Goal: Task Accomplishment & Management: Manage account settings

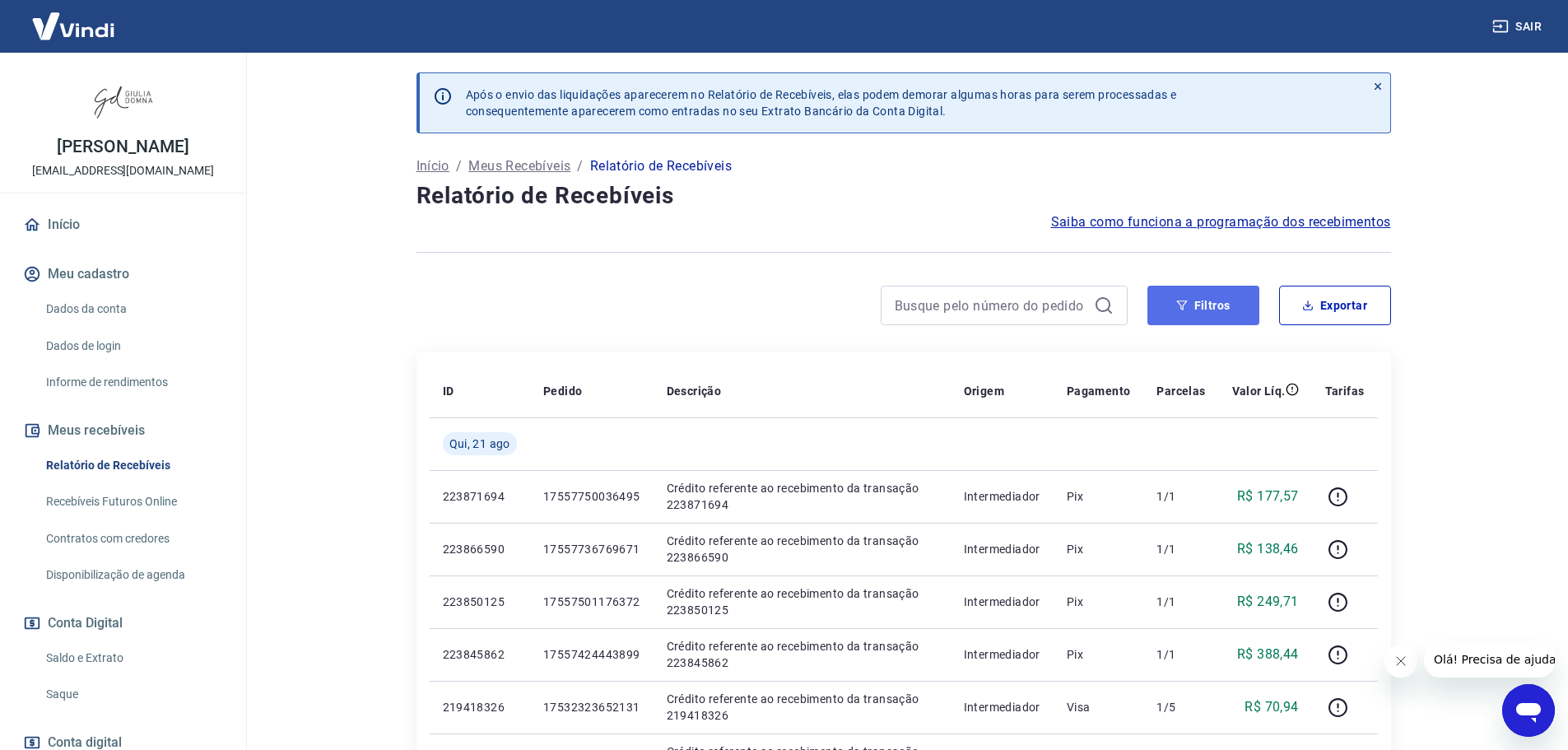
click at [1233, 310] on button "Filtros" at bounding box center [1203, 305] width 112 height 39
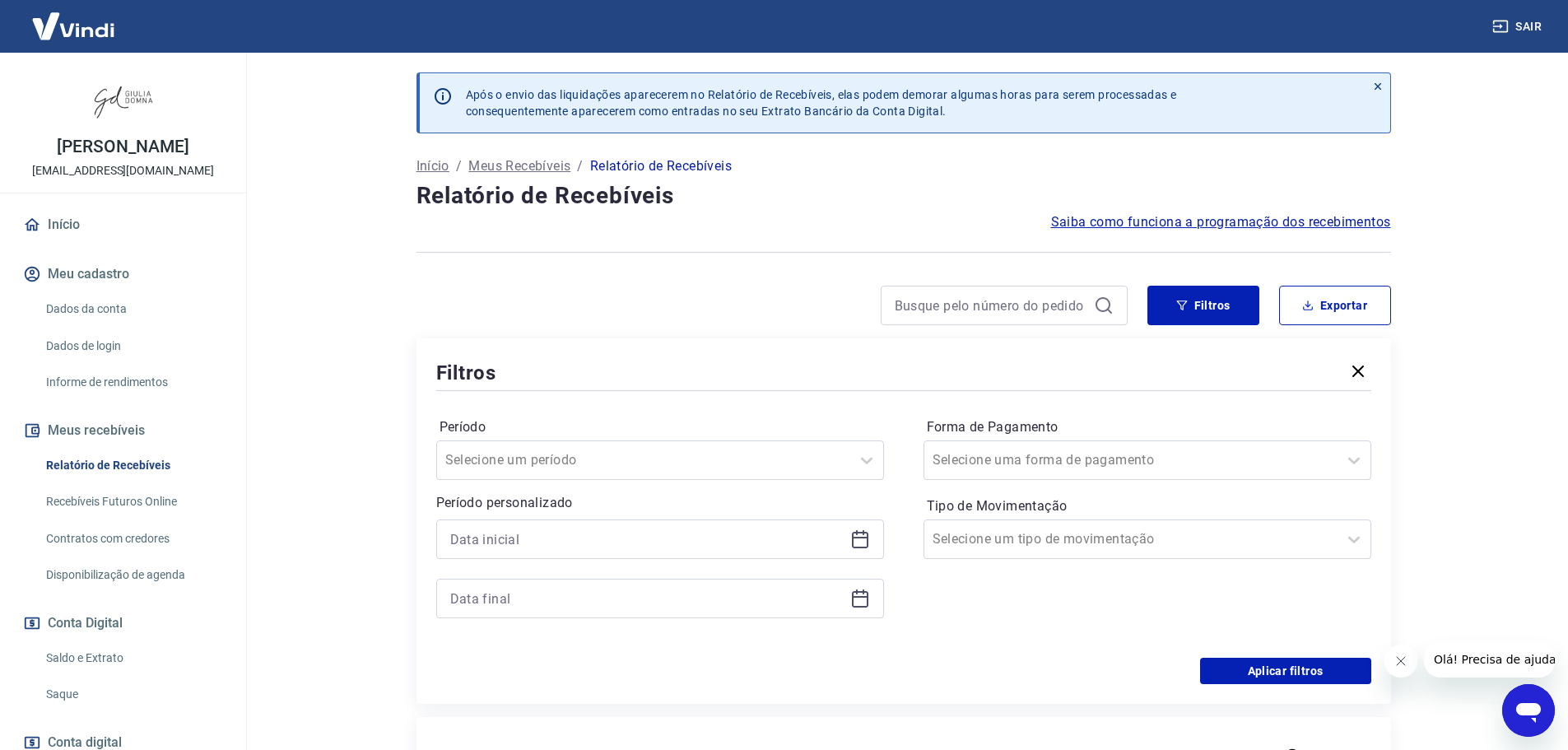
click at [864, 536] on icon at bounding box center [859, 539] width 20 height 20
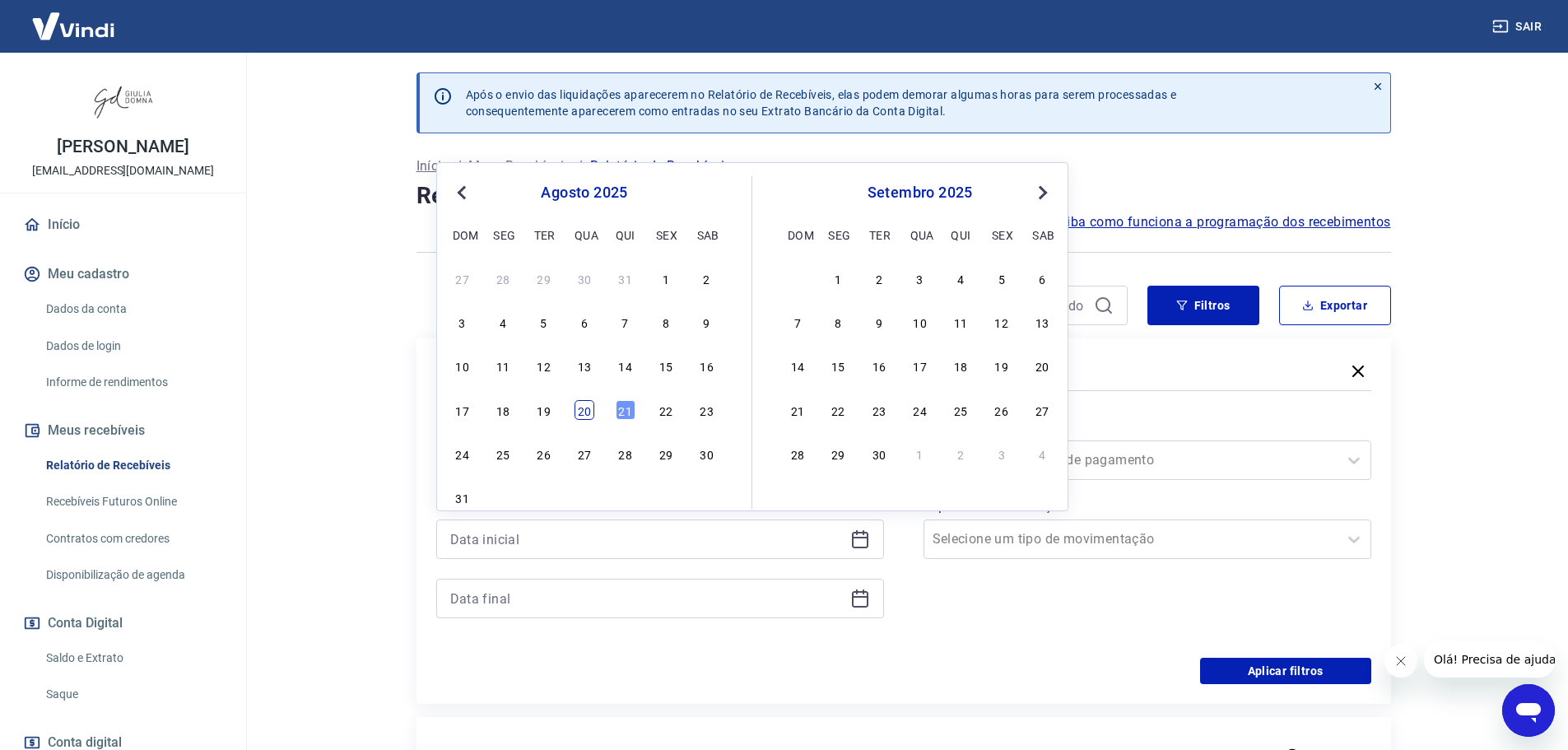
click at [587, 413] on div "20" at bounding box center [584, 409] width 20 height 20
type input "[DATE]"
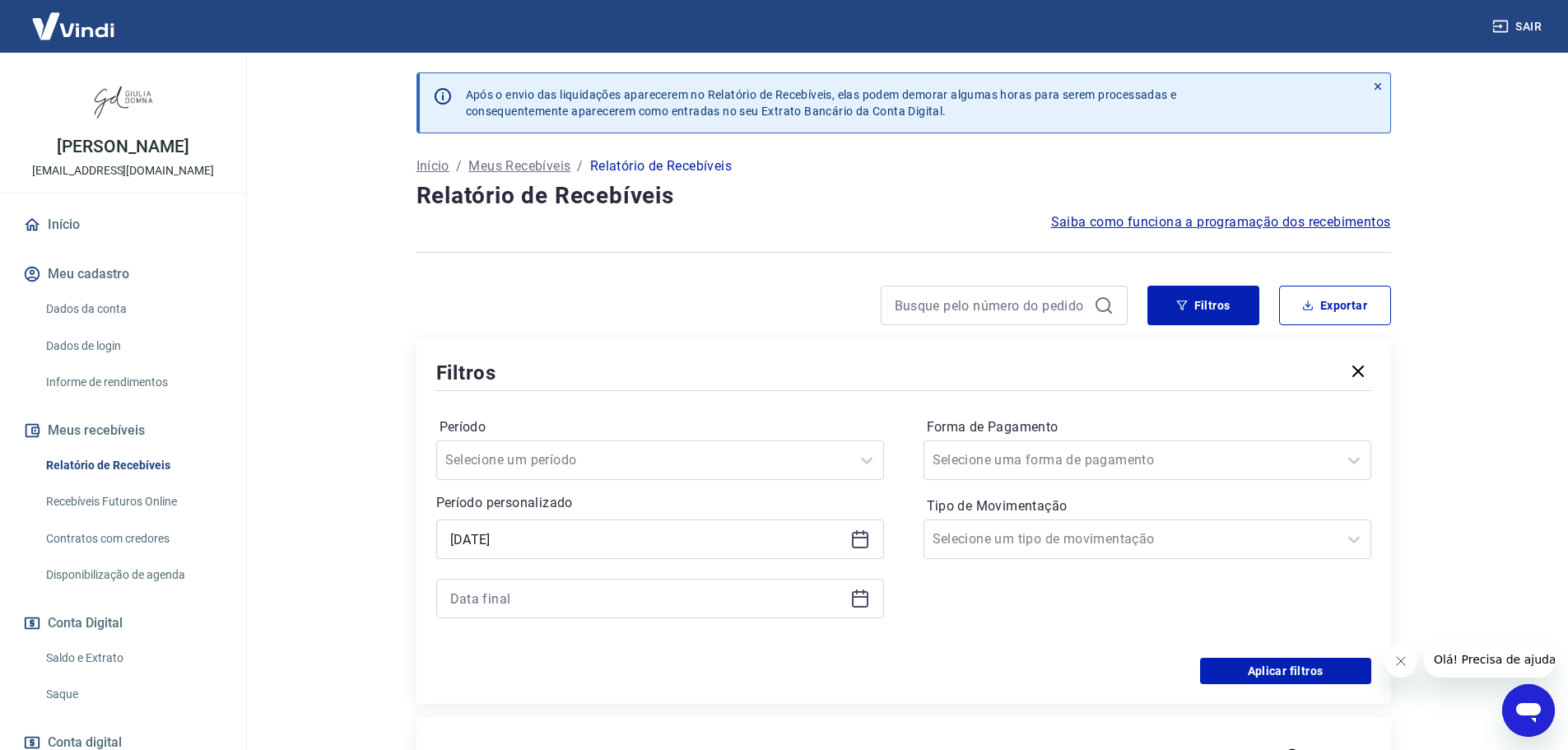
click at [858, 602] on icon at bounding box center [859, 598] width 20 height 20
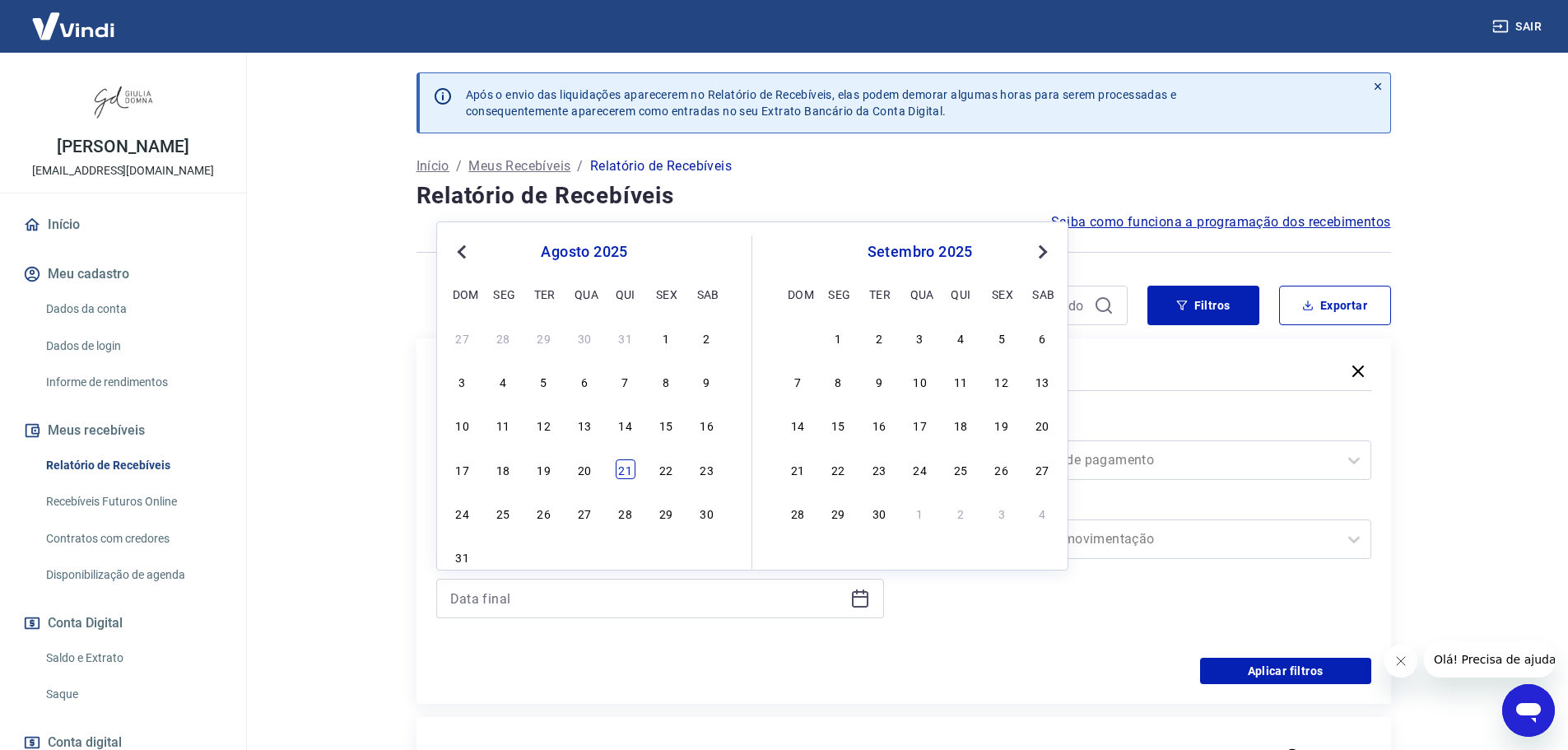
click at [629, 465] on div "21" at bounding box center [625, 469] width 20 height 20
type input "[DATE]"
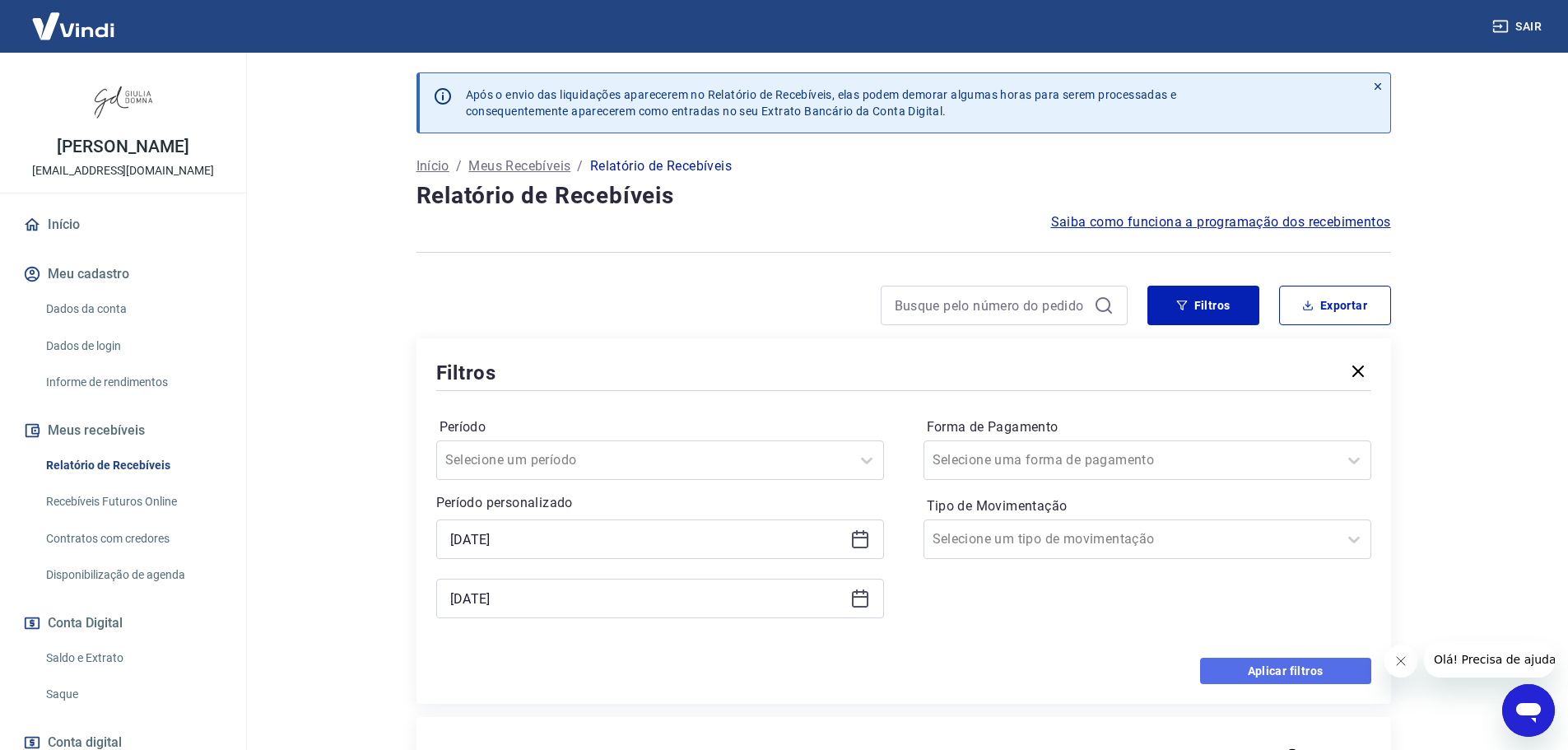
click at [1282, 674] on button "Aplicar filtros" at bounding box center [1286, 671] width 172 height 27
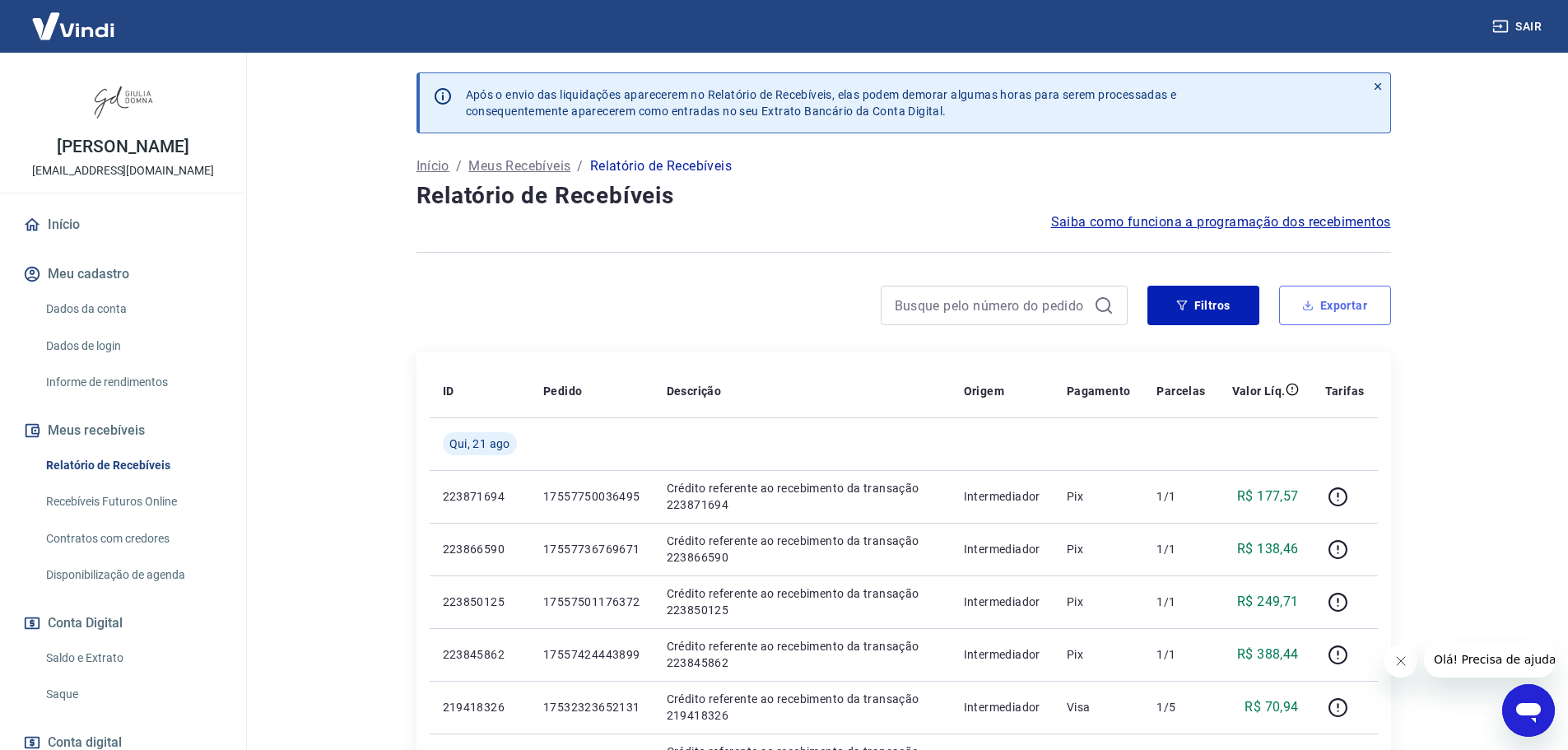
click at [1360, 305] on button "Exportar" at bounding box center [1335, 305] width 112 height 39
type input "[DATE]"
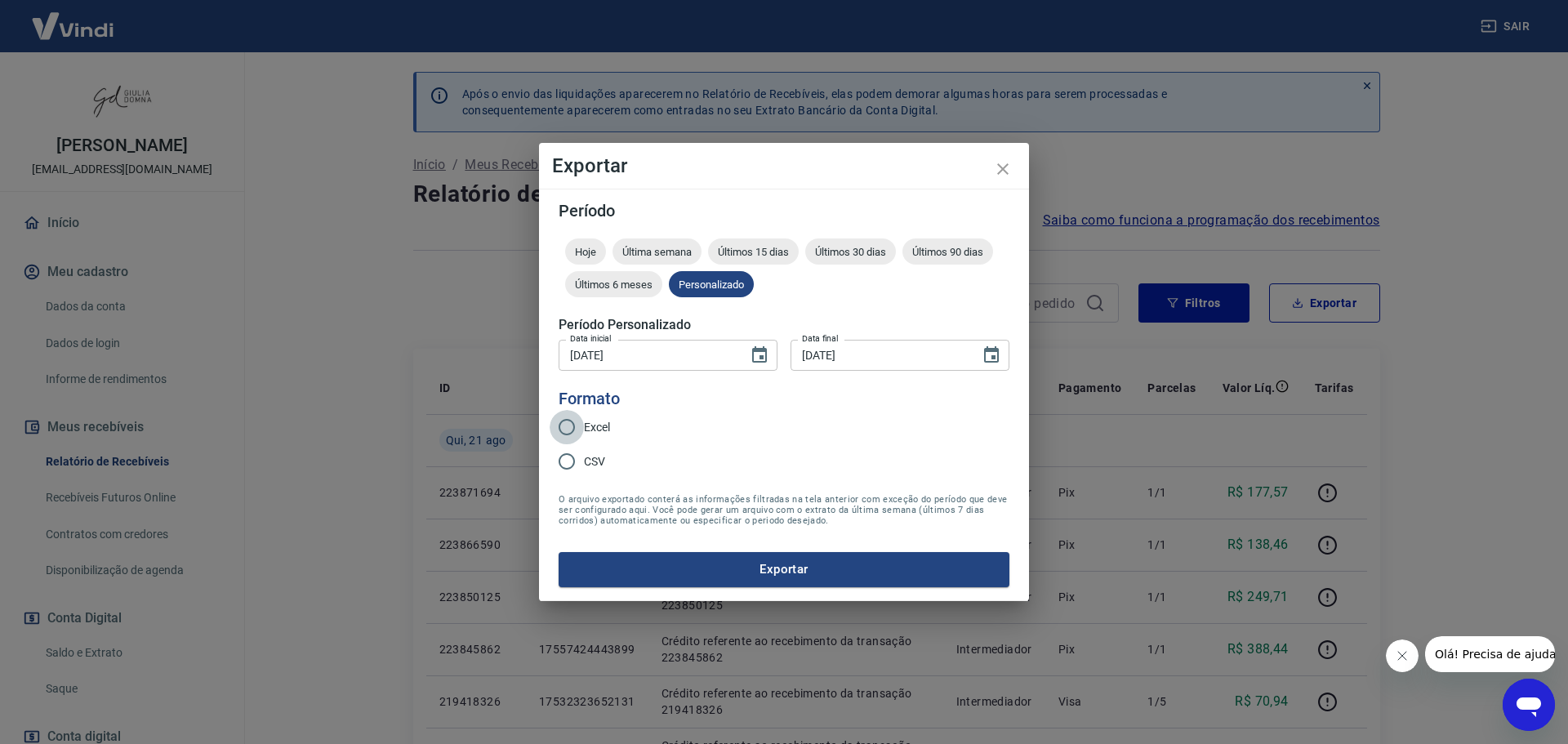
click at [568, 424] on input "Excel" at bounding box center [567, 427] width 34 height 34
radio input "true"
click at [862, 560] on button "Exportar" at bounding box center [784, 569] width 451 height 34
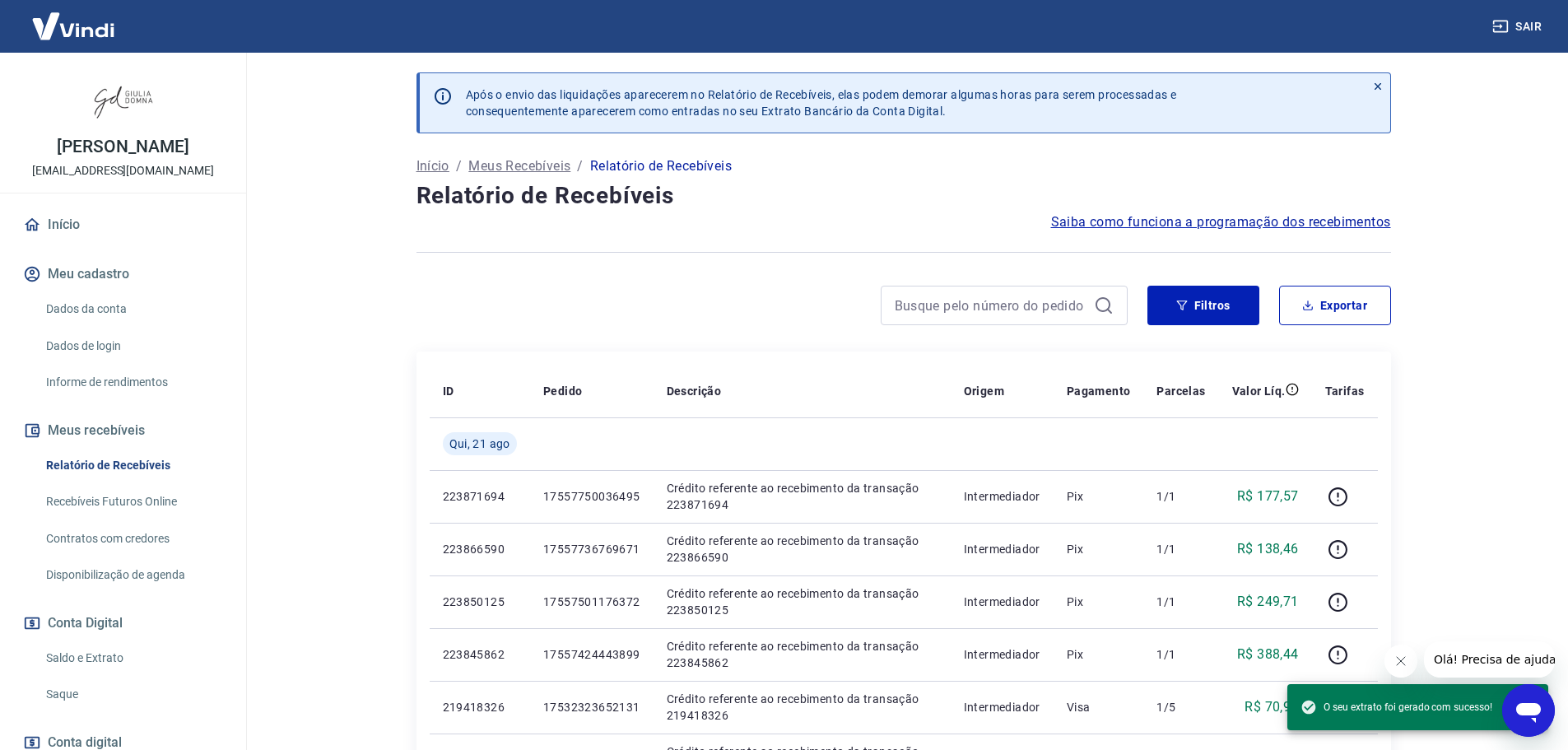
click at [71, 693] on link "Saque" at bounding box center [133, 694] width 187 height 33
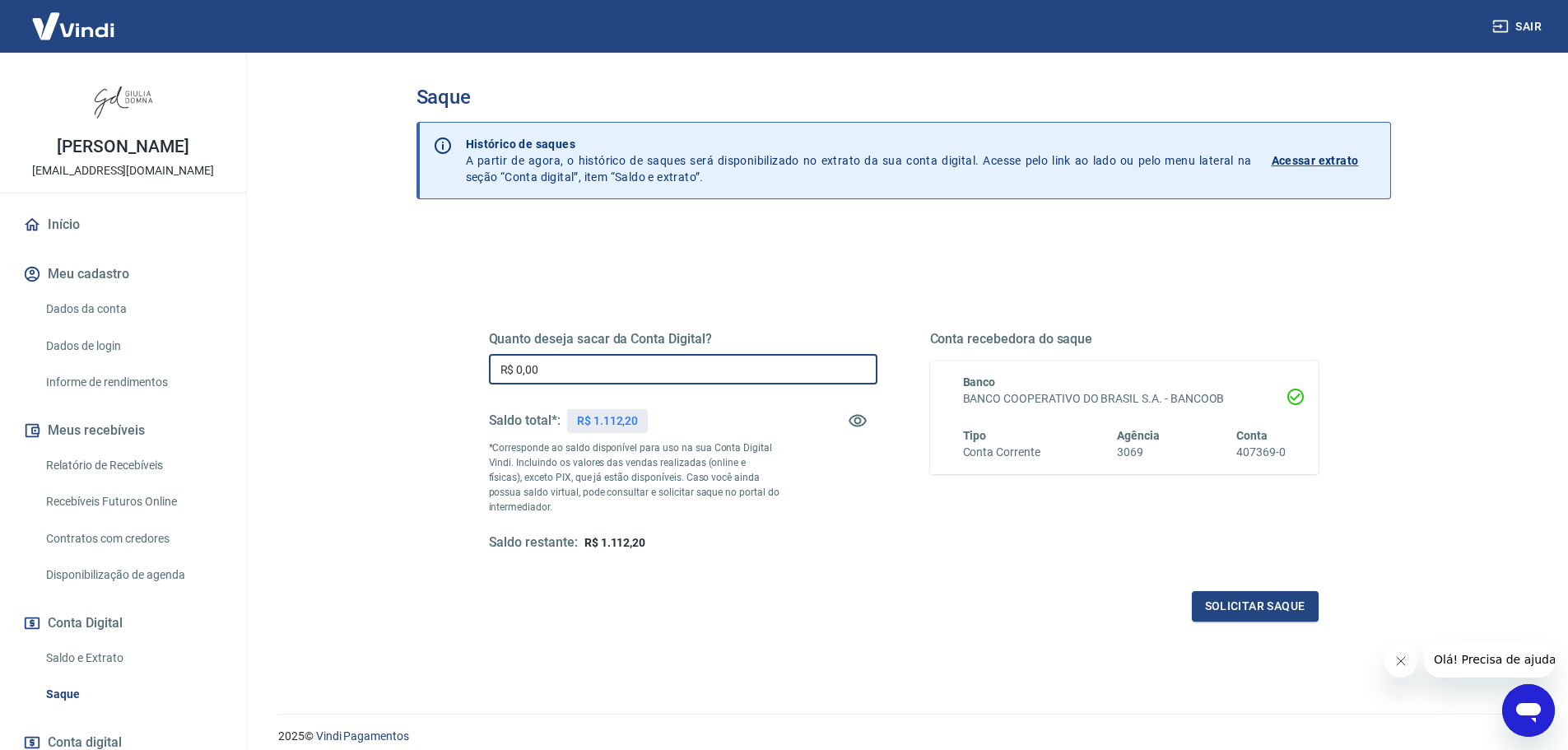
click at [668, 366] on input "R$ 0,00" at bounding box center [683, 370] width 389 height 31
type input "R$ 1.112,20"
click at [1235, 605] on button "Solicitar saque" at bounding box center [1256, 607] width 127 height 31
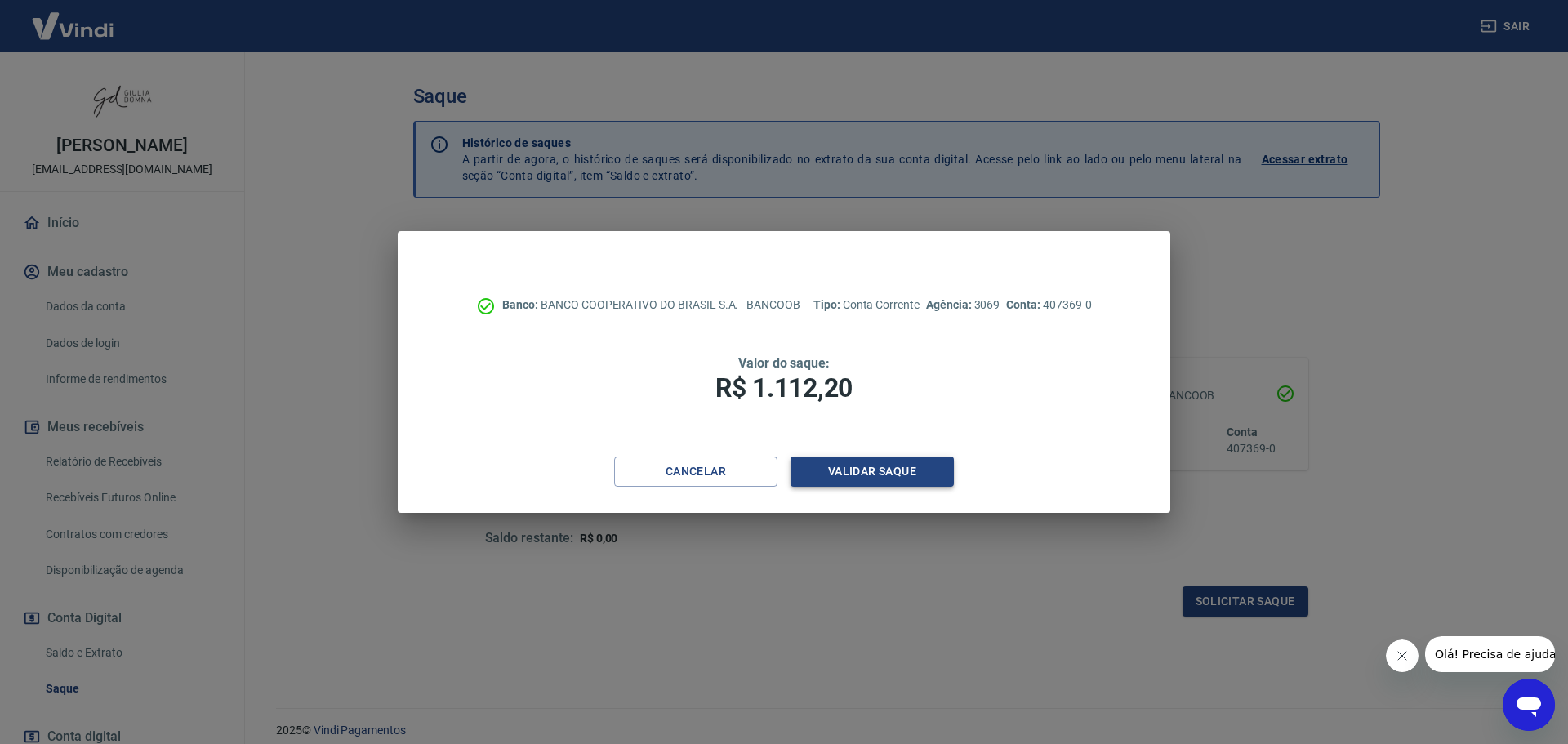
click at [841, 465] on button "Validar saque" at bounding box center [872, 472] width 163 height 31
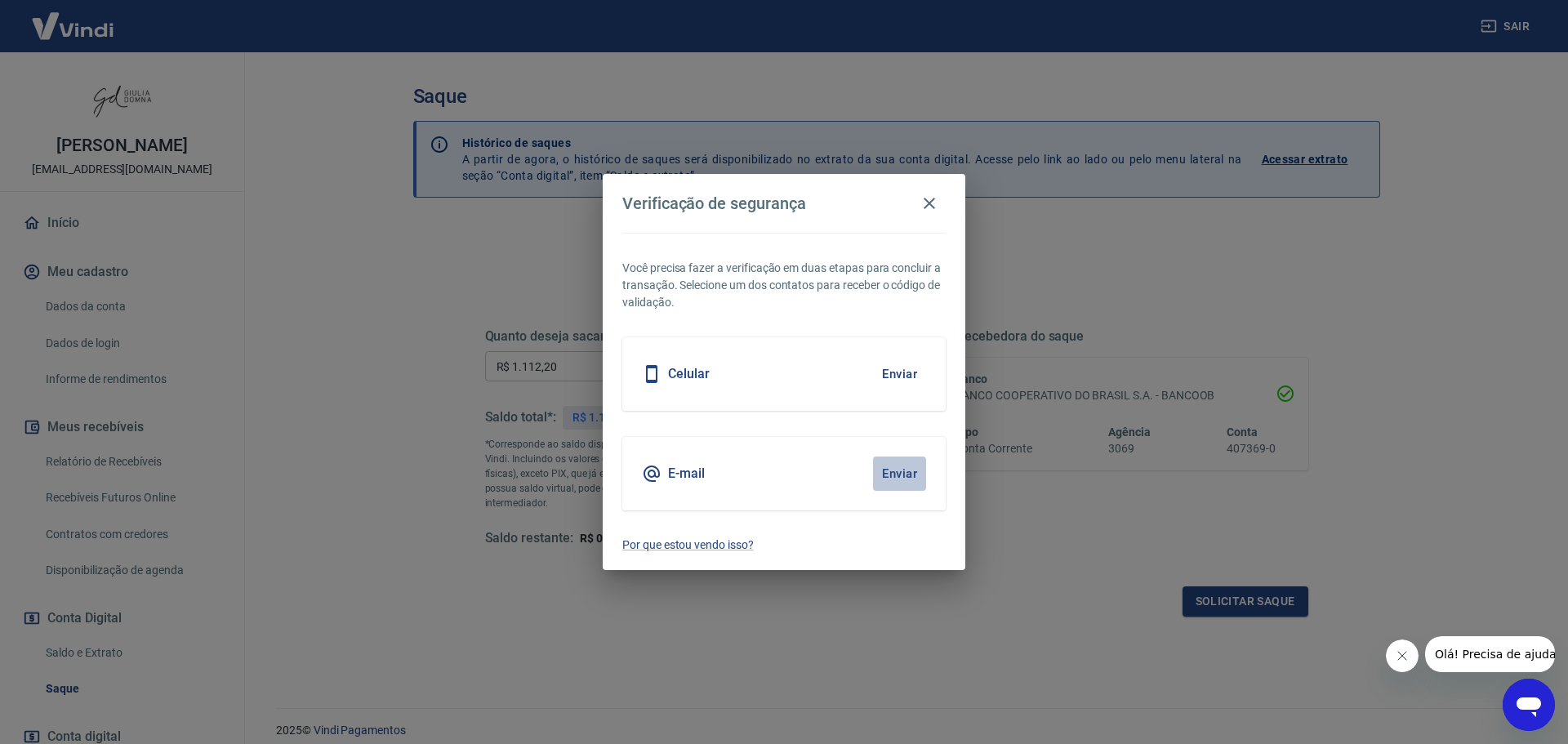
click at [904, 470] on button "Enviar" at bounding box center [899, 474] width 53 height 34
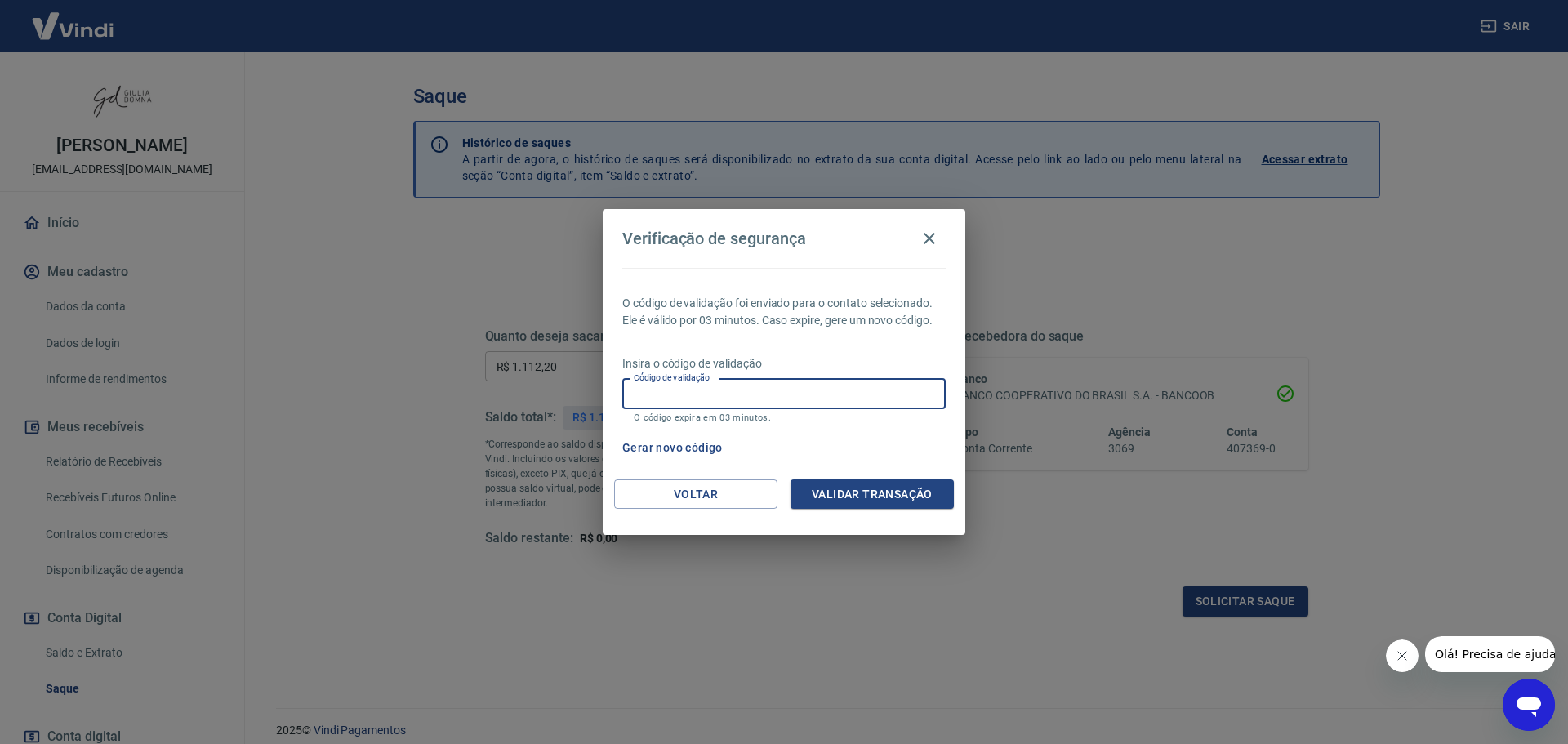
click at [832, 393] on input "Código de validação" at bounding box center [784, 394] width 323 height 31
paste input "457846"
type input "457846"
click at [875, 495] on button "Validar transação" at bounding box center [872, 495] width 163 height 31
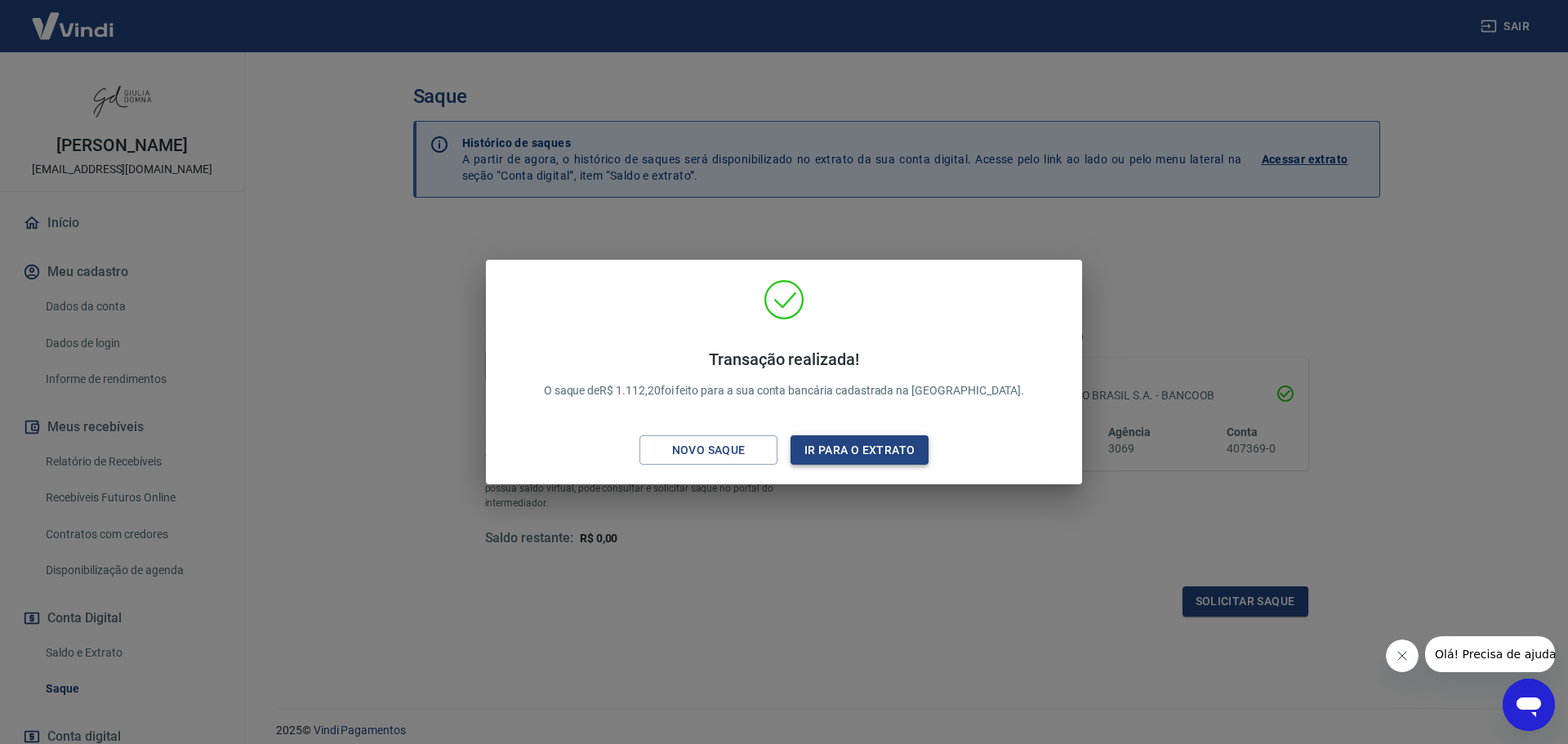
click at [824, 445] on button "Ir para o extrato" at bounding box center [859, 451] width 138 height 31
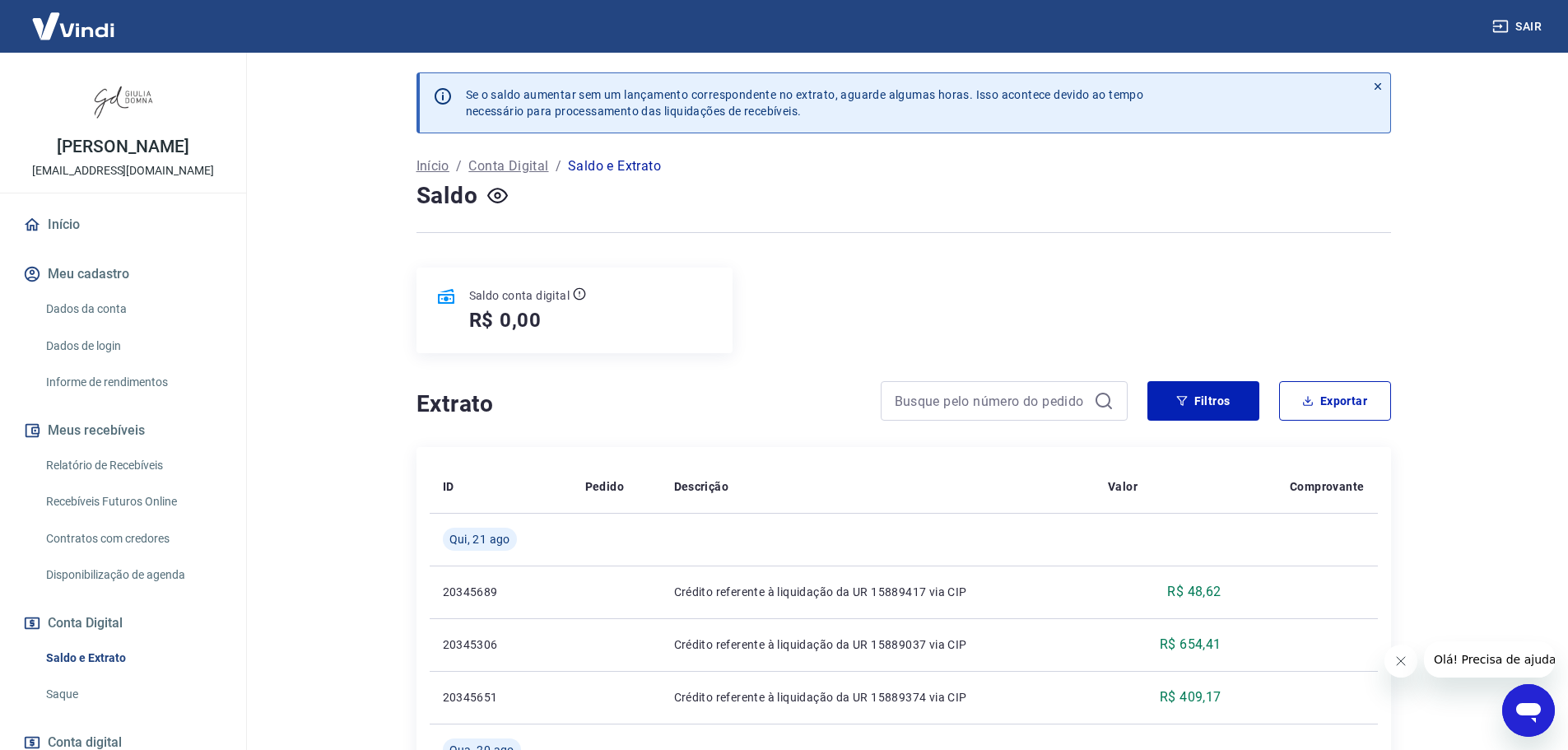
click at [77, 693] on link "Saque" at bounding box center [133, 694] width 187 height 33
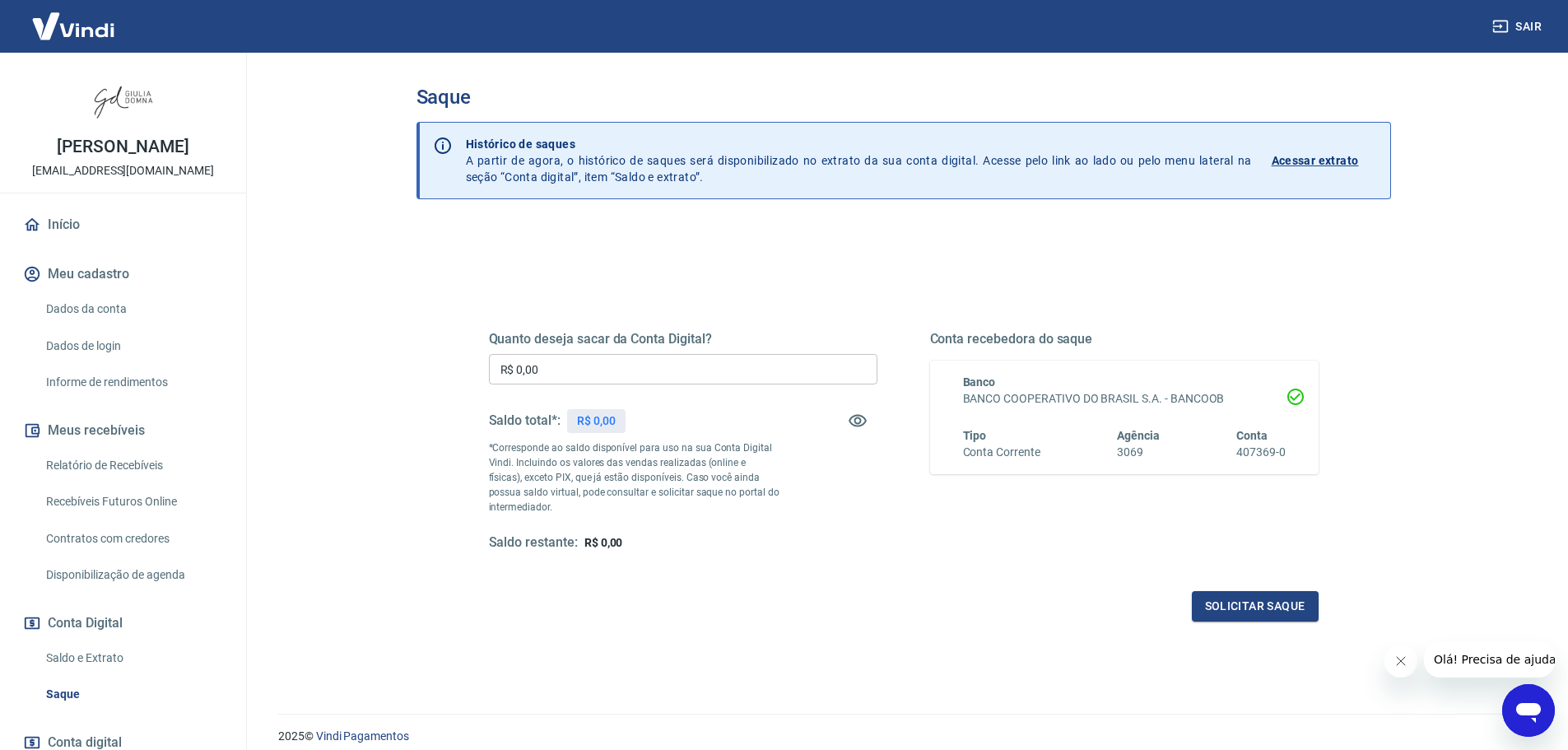
click at [112, 656] on link "Saldo e Extrato" at bounding box center [133, 658] width 187 height 33
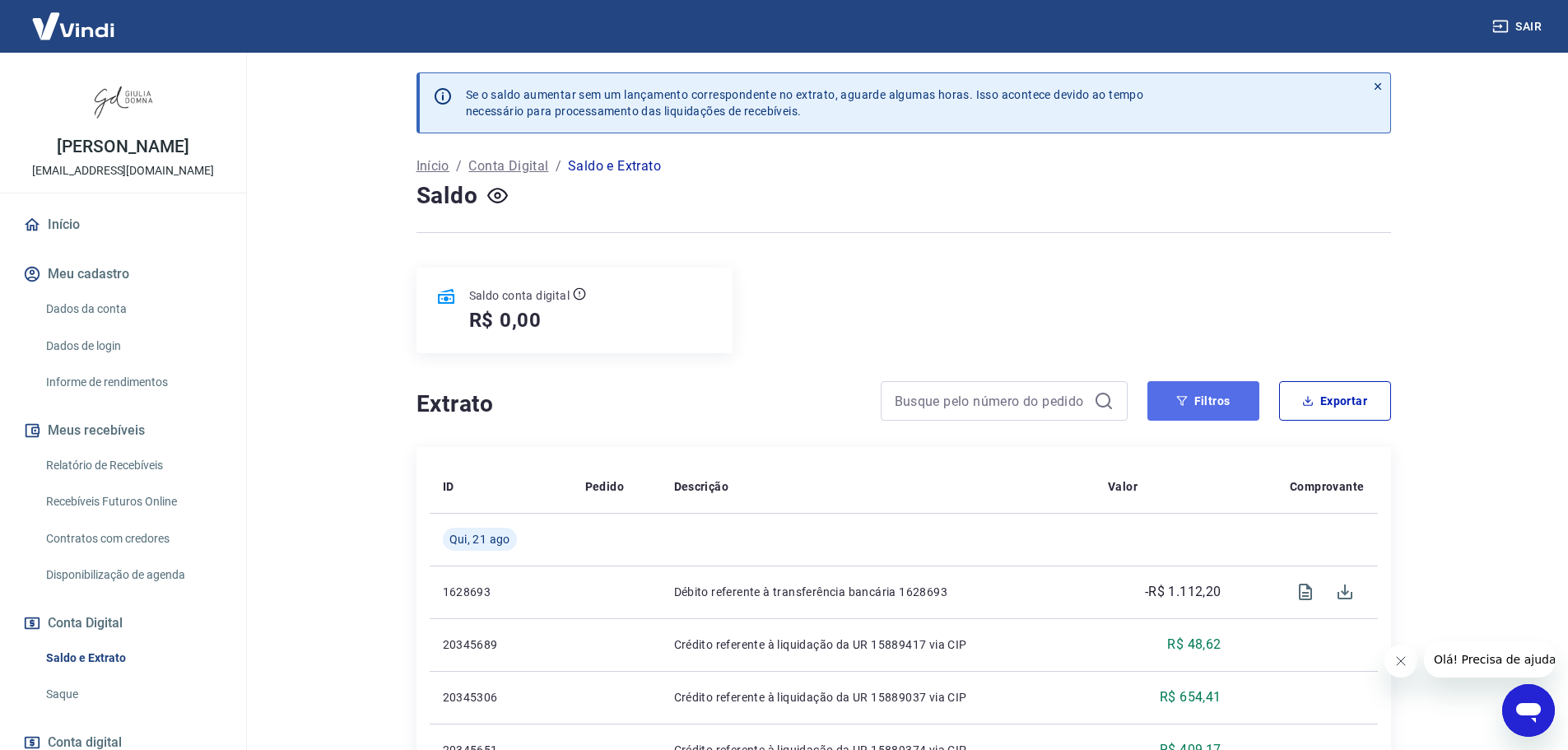
click at [1205, 397] on button "Filtros" at bounding box center [1203, 401] width 112 height 39
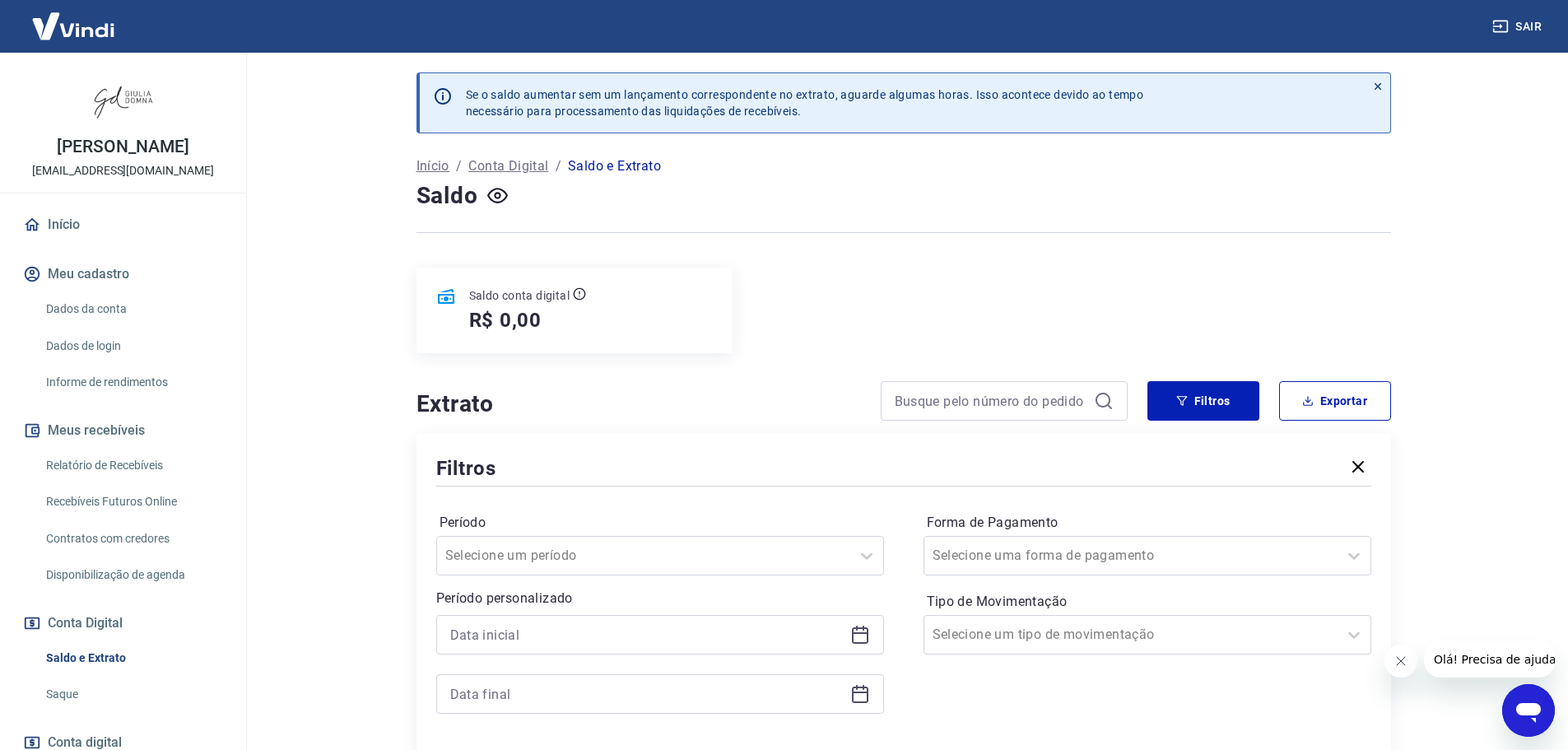
click at [859, 637] on icon at bounding box center [859, 634] width 20 height 20
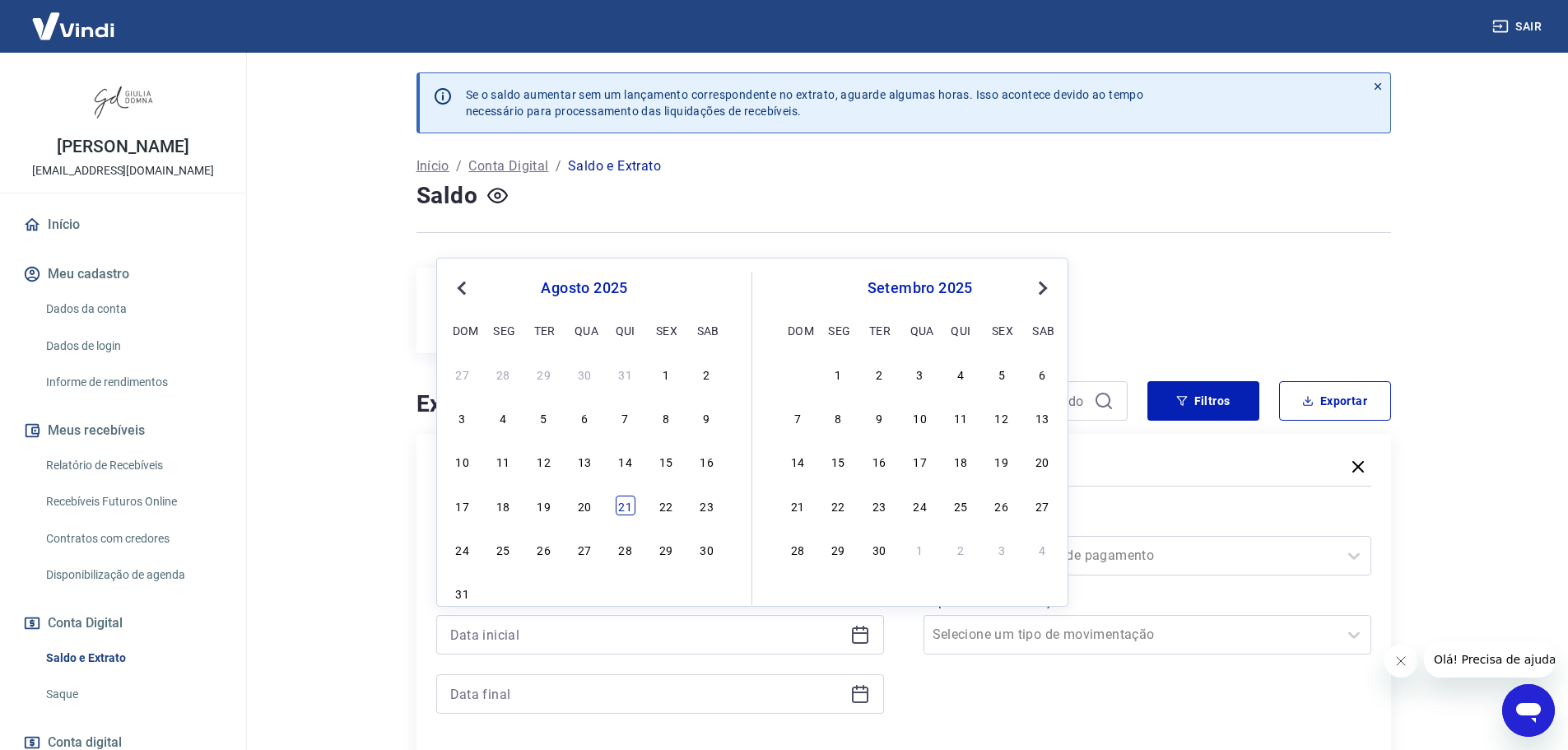
click at [624, 506] on div "21" at bounding box center [625, 505] width 20 height 20
type input "[DATE]"
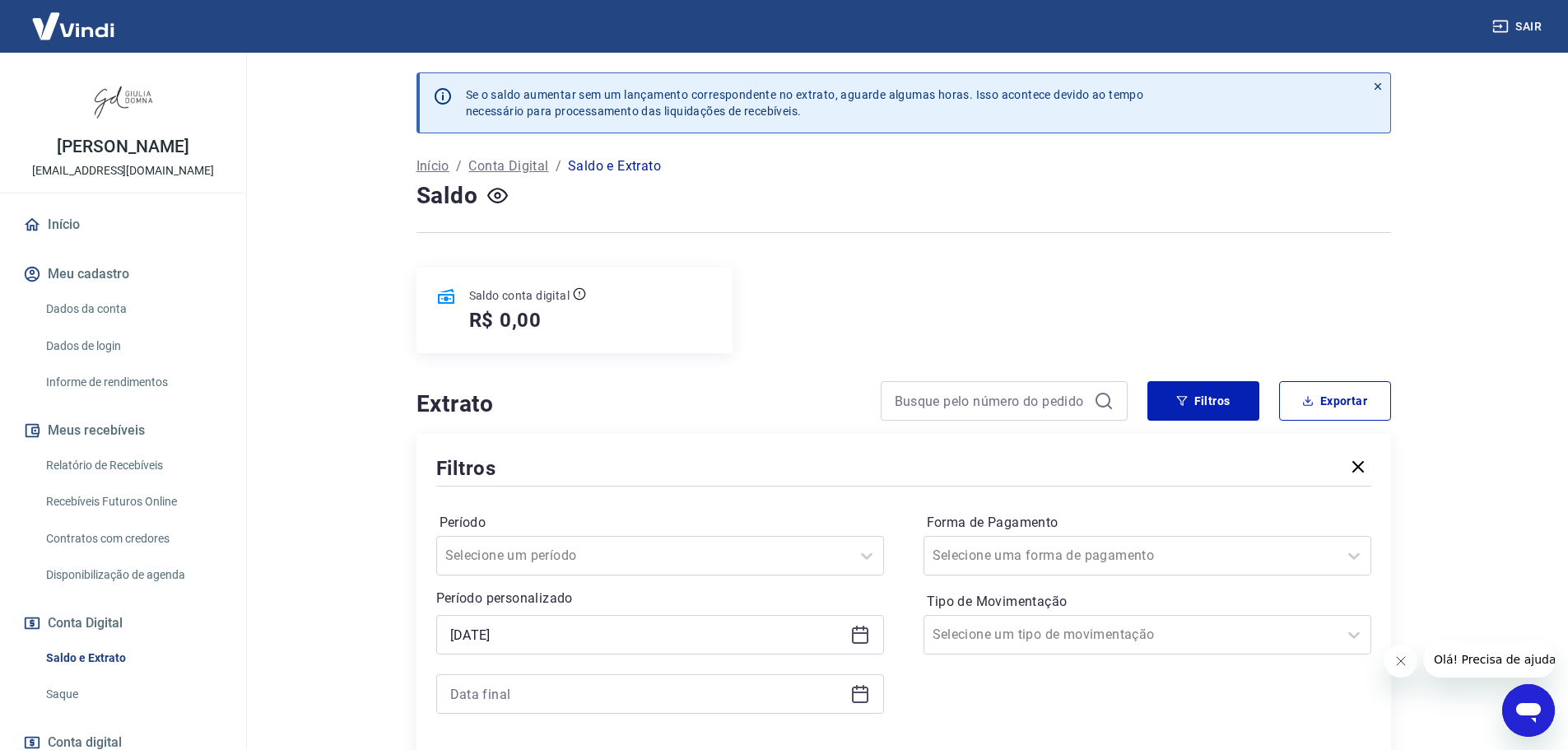
click at [859, 699] on icon at bounding box center [859, 694] width 20 height 20
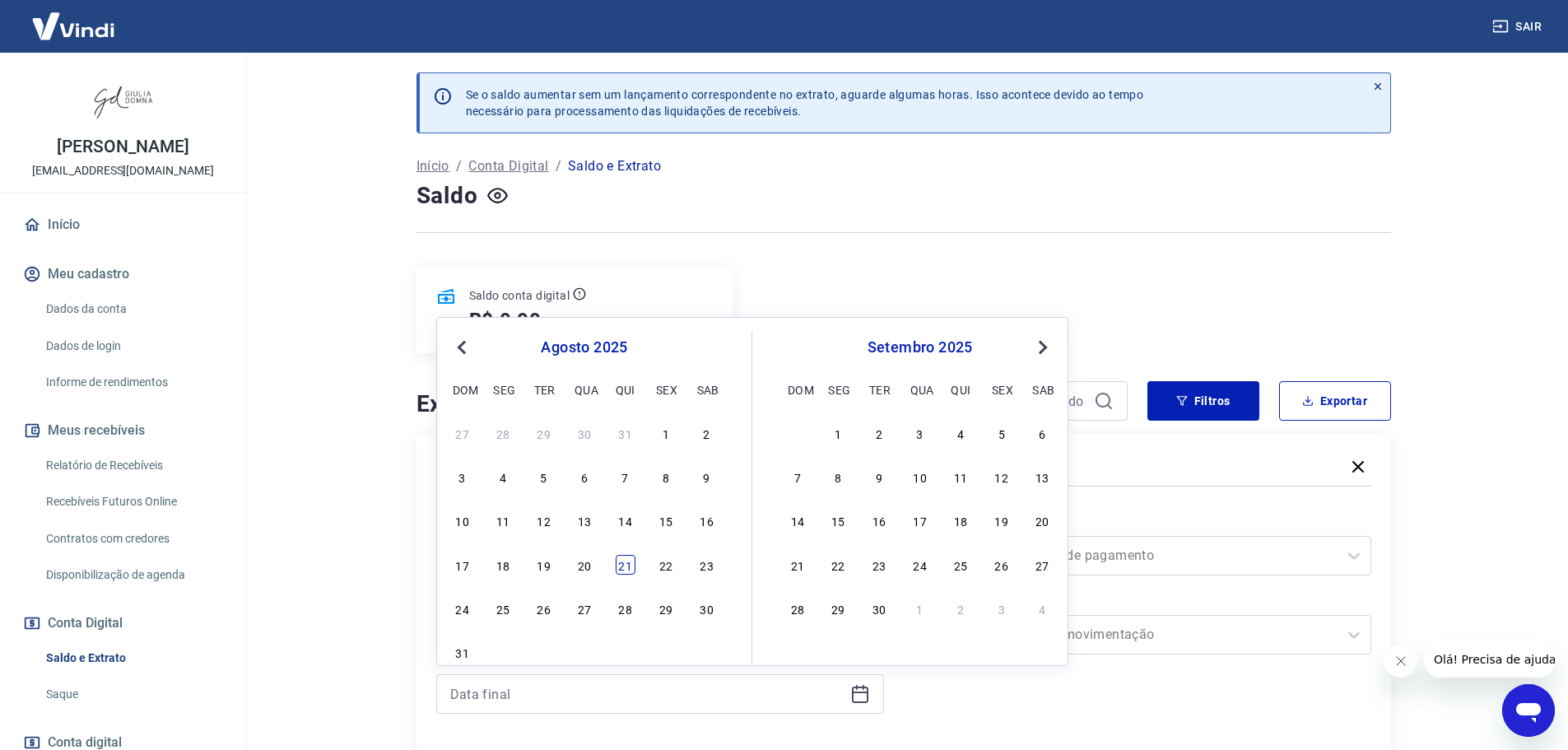
click at [621, 566] on div "21" at bounding box center [625, 565] width 20 height 20
type input "[DATE]"
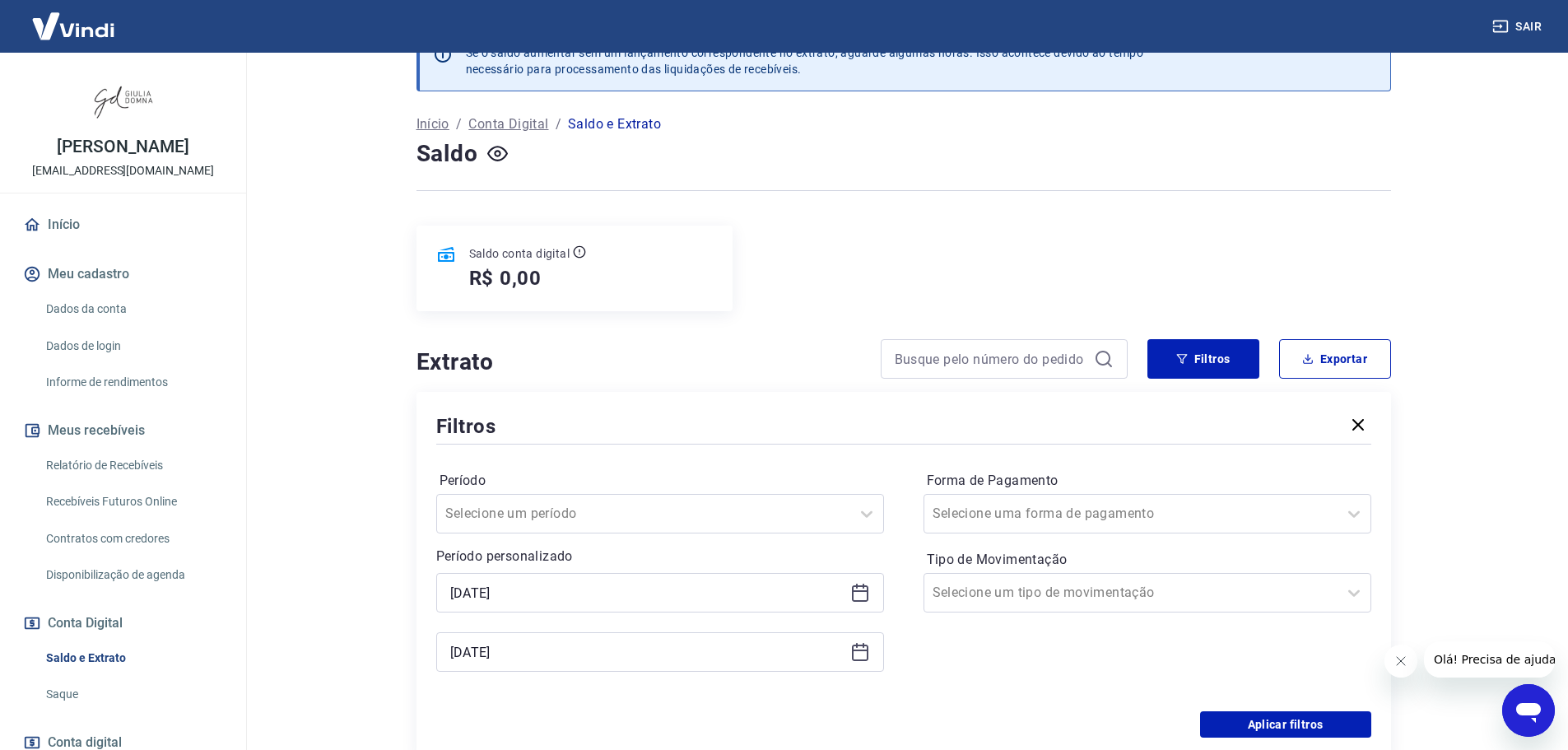
scroll to position [82, 0]
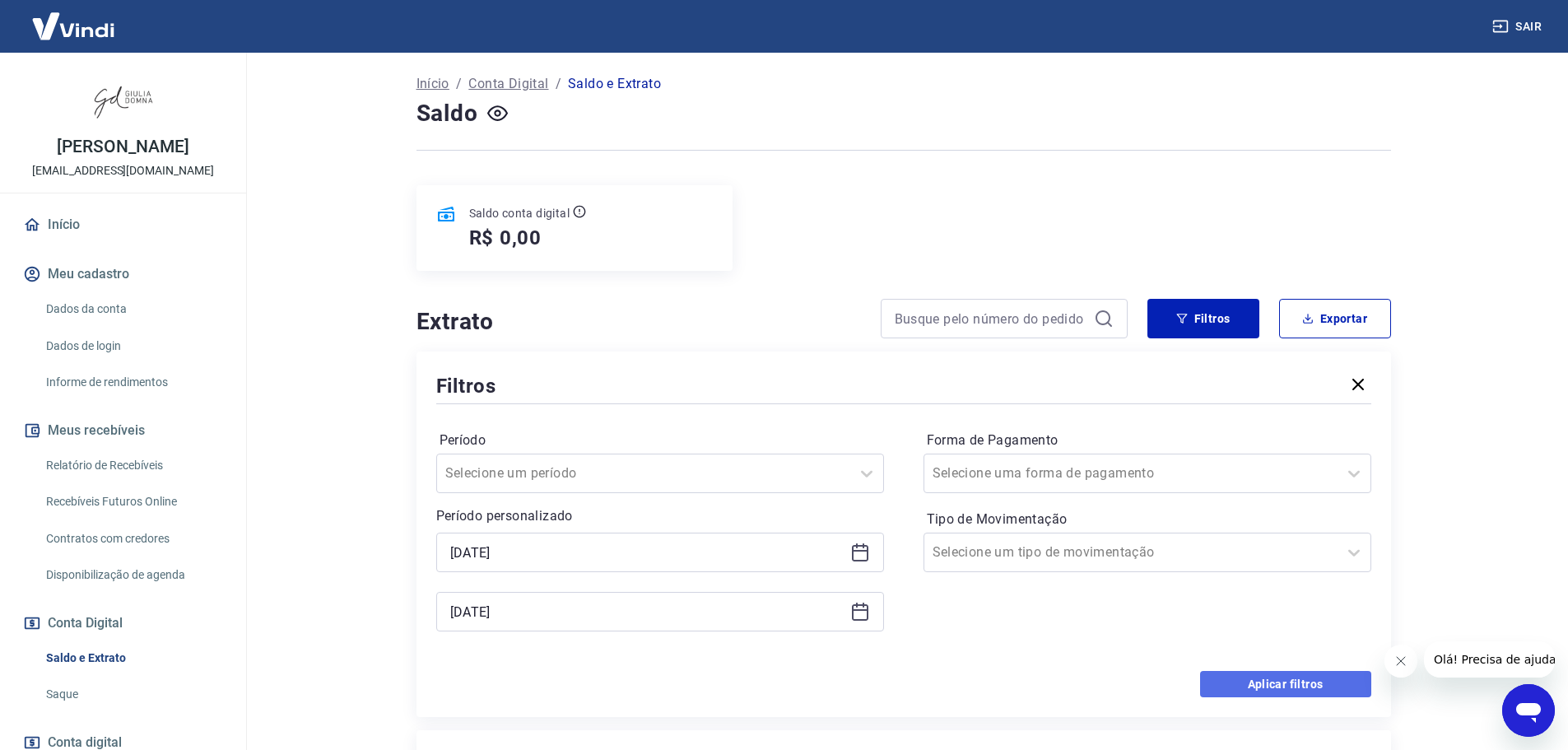
click at [1282, 681] on button "Aplicar filtros" at bounding box center [1286, 684] width 172 height 27
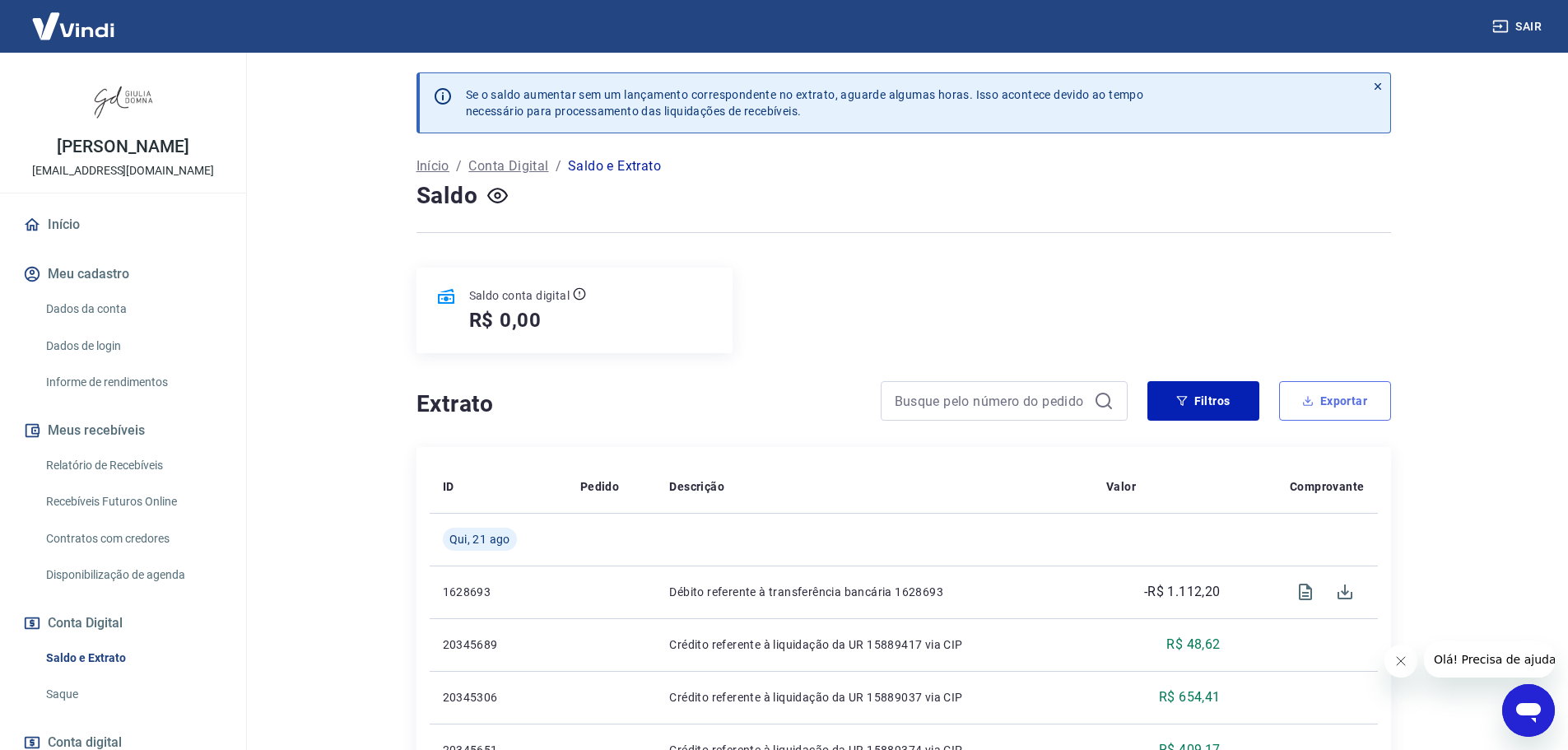
click at [1359, 408] on button "Exportar" at bounding box center [1335, 401] width 112 height 39
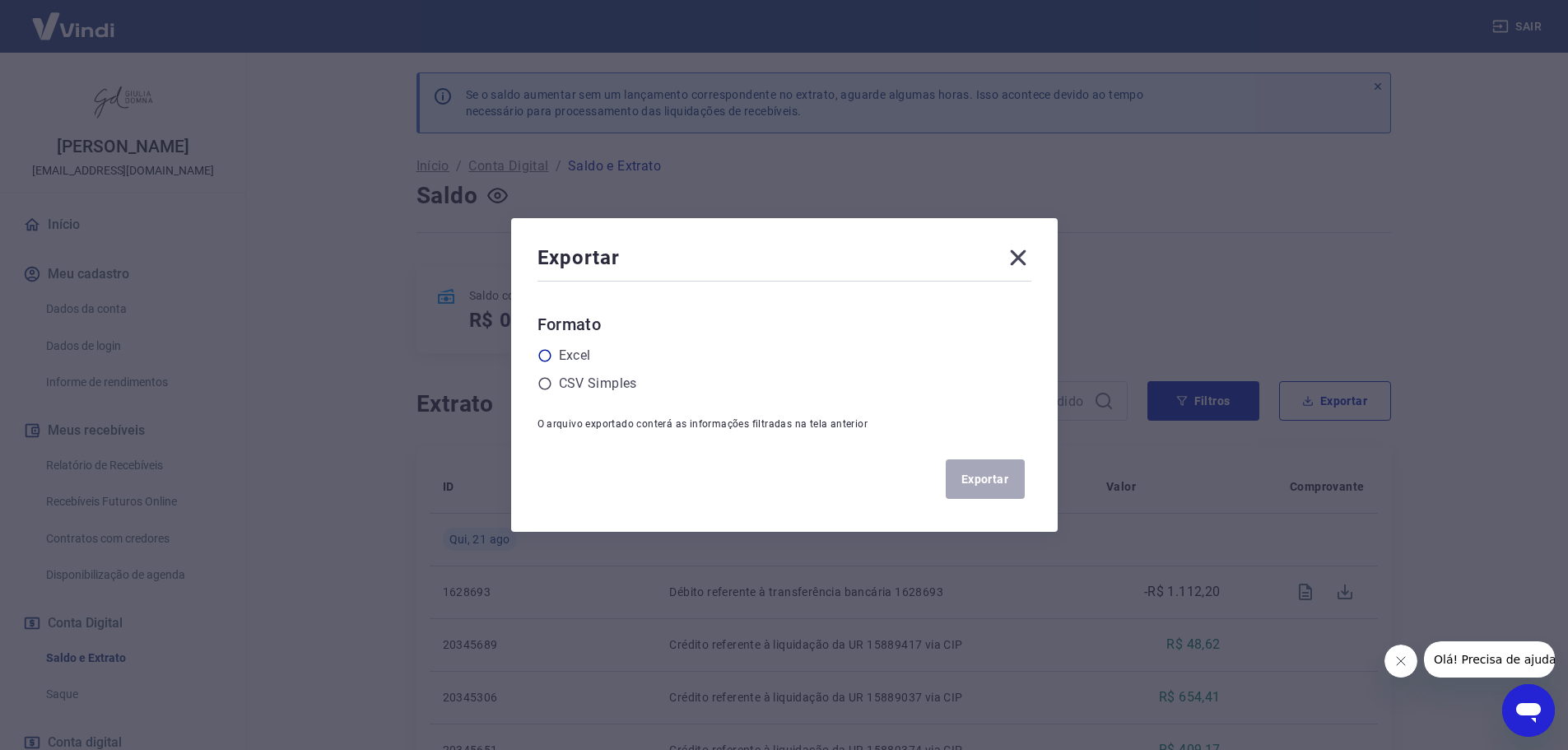
click at [552, 358] on icon at bounding box center [545, 355] width 15 height 15
click at [0, 0] on input "radio" at bounding box center [0, 0] width 0 height 0
click at [980, 481] on button "Exportar" at bounding box center [986, 480] width 79 height 39
